Goal: Transaction & Acquisition: Purchase product/service

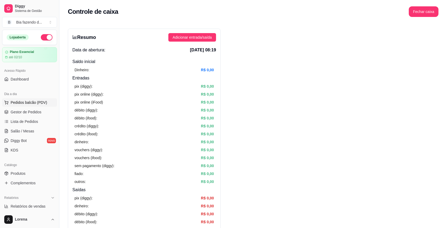
click at [31, 106] on button "Pedidos balcão (PDV)" at bounding box center [29, 102] width 55 height 8
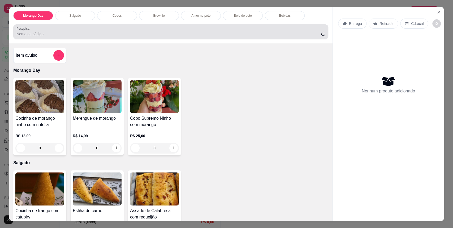
click at [98, 38] on div "Pesquisa" at bounding box center [170, 31] width 315 height 15
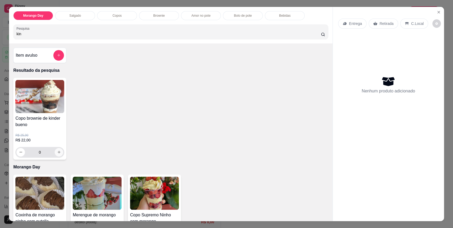
type input "kin"
click at [57, 152] on icon "increase-product-quantity" at bounding box center [59, 152] width 4 height 4
type input "1"
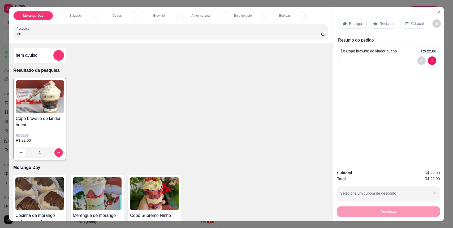
click at [411, 21] on p "C.Local" at bounding box center [417, 23] width 12 height 5
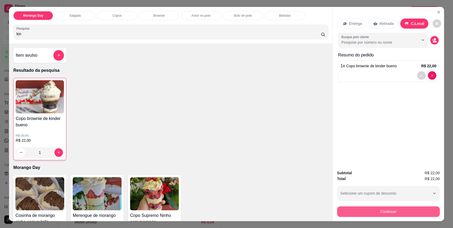
click at [377, 211] on button "Continuar" at bounding box center [388, 212] width 103 height 11
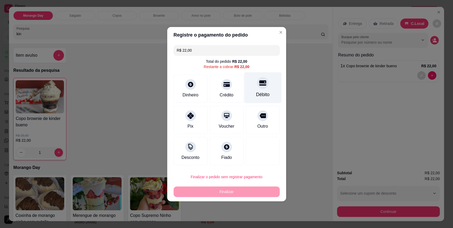
click at [245, 93] on div "Débito" at bounding box center [262, 87] width 37 height 31
type input "R$ 0,00"
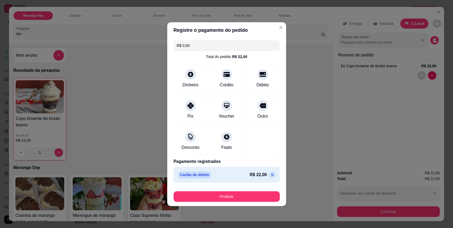
click at [197, 195] on button "Finalizar" at bounding box center [227, 197] width 106 height 11
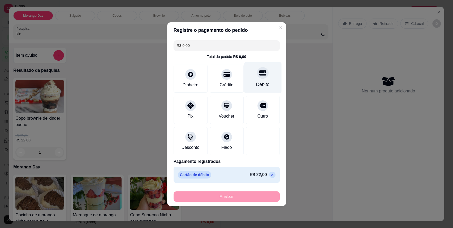
type input "0"
type input "-R$ 22,00"
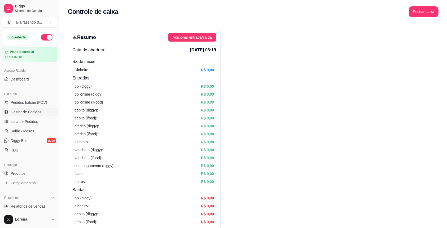
click at [25, 109] on link "Gestor de Pedidos" at bounding box center [29, 112] width 55 height 8
